Goal: Task Accomplishment & Management: Use online tool/utility

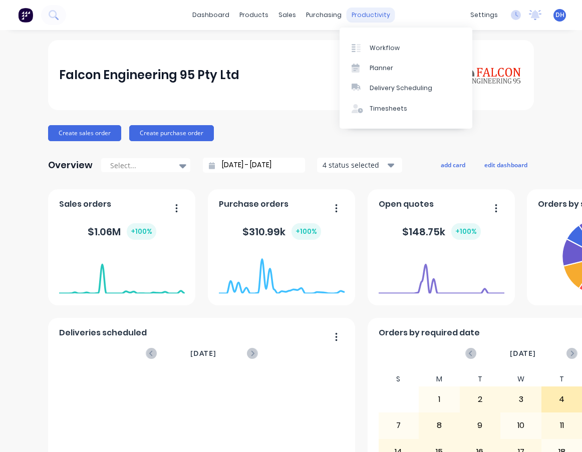
click at [354, 18] on div "productivity" at bounding box center [371, 15] width 49 height 15
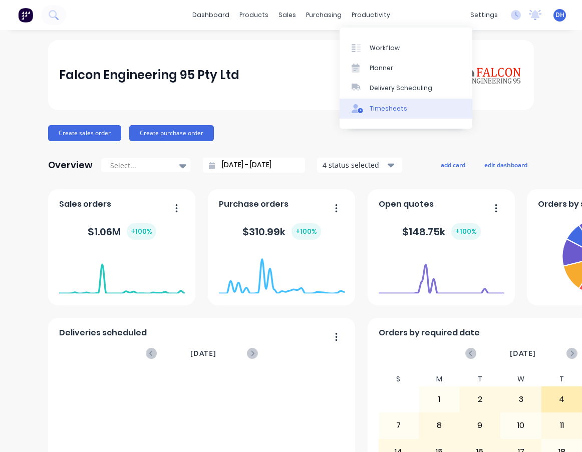
click at [378, 108] on div "Timesheets" at bounding box center [389, 108] width 38 height 9
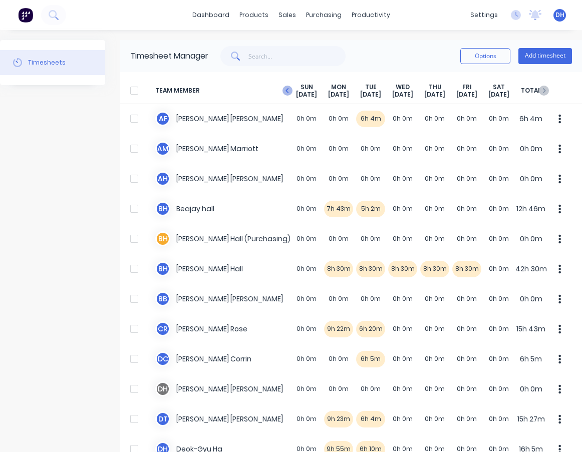
click at [290, 90] on icon "button" at bounding box center [288, 91] width 10 height 10
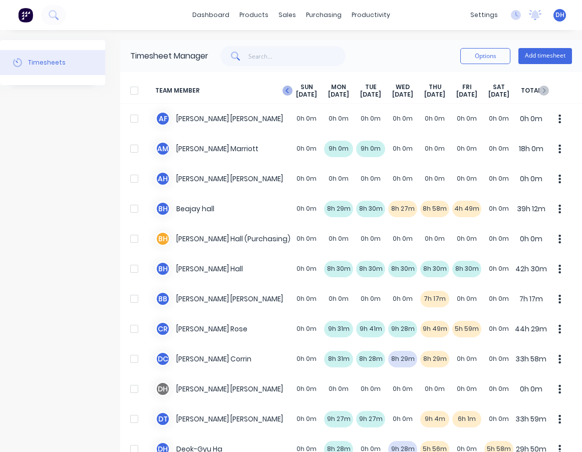
click at [291, 87] on icon "button" at bounding box center [288, 91] width 10 height 10
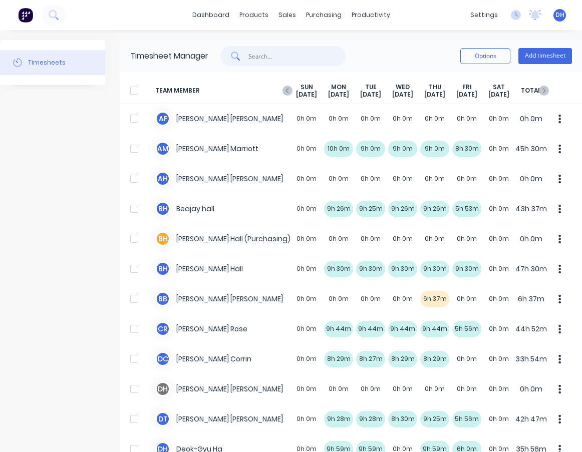
click at [272, 53] on input "text" at bounding box center [297, 56] width 98 height 20
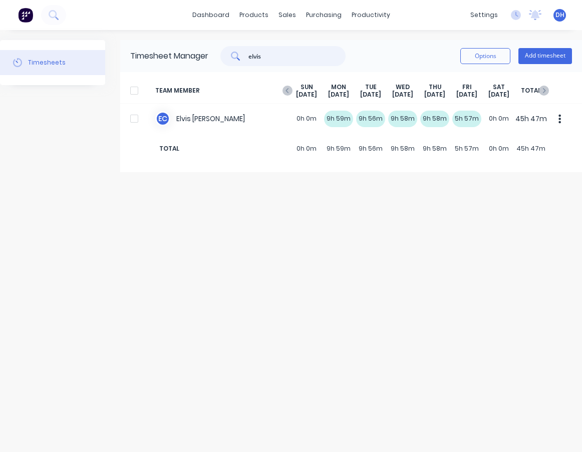
type input "elvis"
click at [195, 346] on div "Timesheets Timesheet Manager elvis Options Add timesheet TEAM MEMBER [DATE] [DA…" at bounding box center [291, 241] width 582 height 402
